Goal: Find specific page/section: Find specific page/section

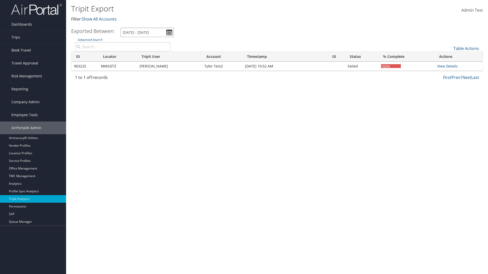
click at [147, 32] on input "[DATE] - [DATE]" at bounding box center [146, 32] width 53 height 9
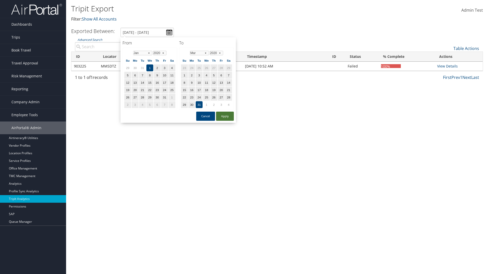
click at [225, 116] on button "Apply" at bounding box center [225, 116] width 18 height 9
type input "[DATE] - [DATE]"
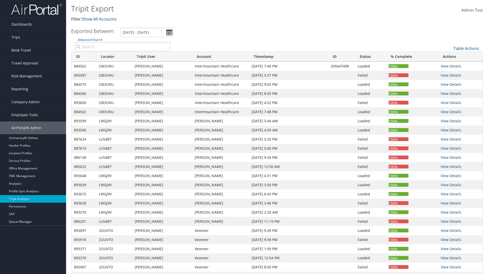
click at [122, 47] on input "Advanced Search" at bounding box center [122, 46] width 95 height 9
type input "4AGINM"
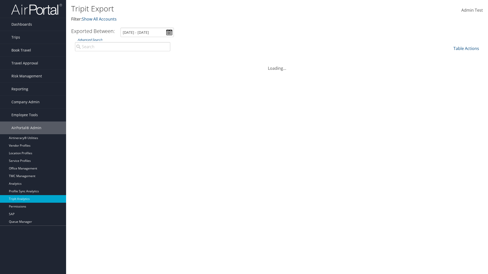
click at [122, 47] on input "Advanced Search" at bounding box center [122, 46] width 95 height 9
type input "[PERSON_NAME]"
click at [122, 47] on input "Advanced Search" at bounding box center [122, 46] width 95 height 9
type input "[PERSON_NAME]"
click at [122, 47] on input "Advanced Search" at bounding box center [122, 46] width 95 height 9
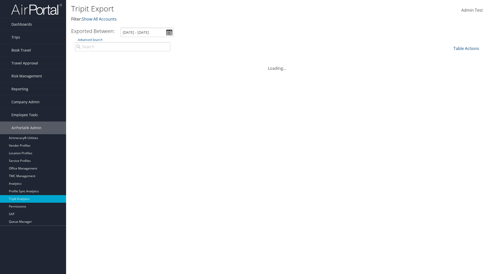
type input "896631"
